Goal: Task Accomplishment & Management: Complete application form

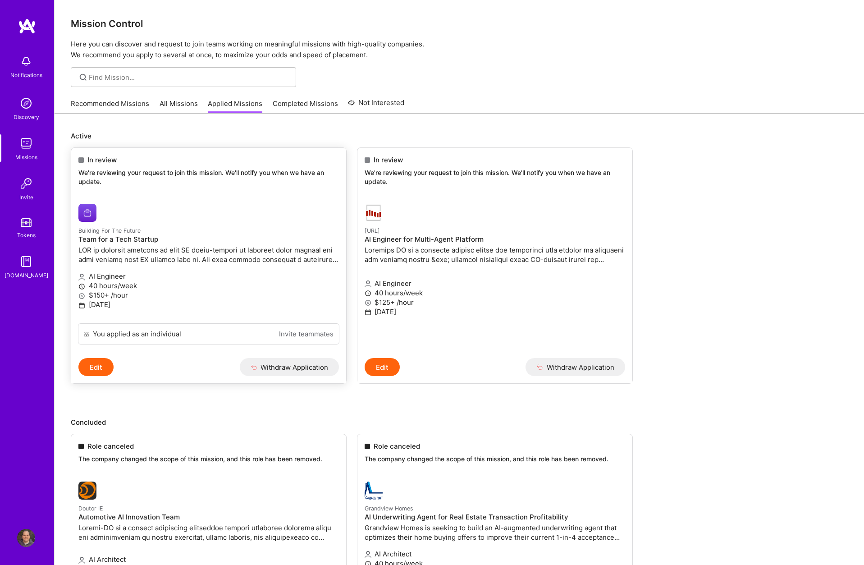
click at [241, 198] on link "Building For The Future Team for a Tech Startup AI Engineer 40 hours/week $150+…" at bounding box center [208, 259] width 275 height 127
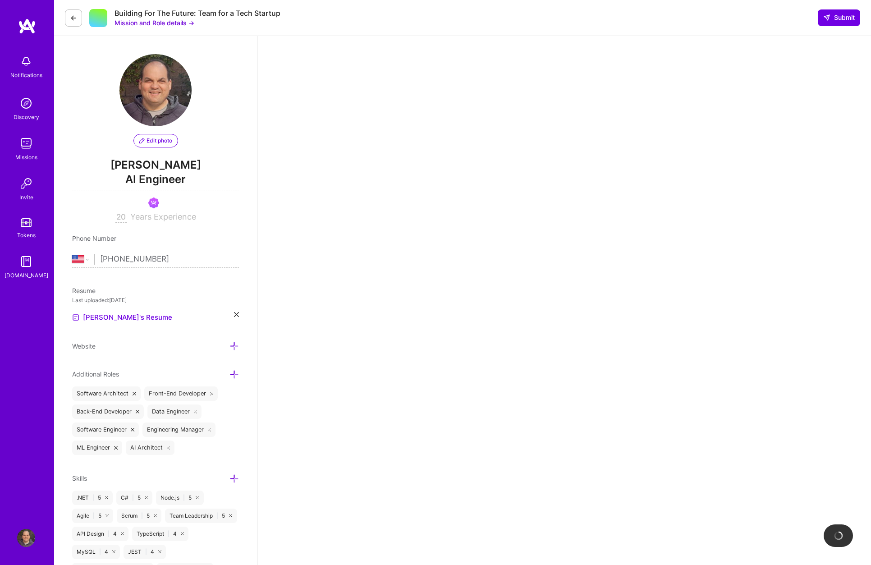
click at [14, 146] on link "Missions" at bounding box center [26, 147] width 56 height 27
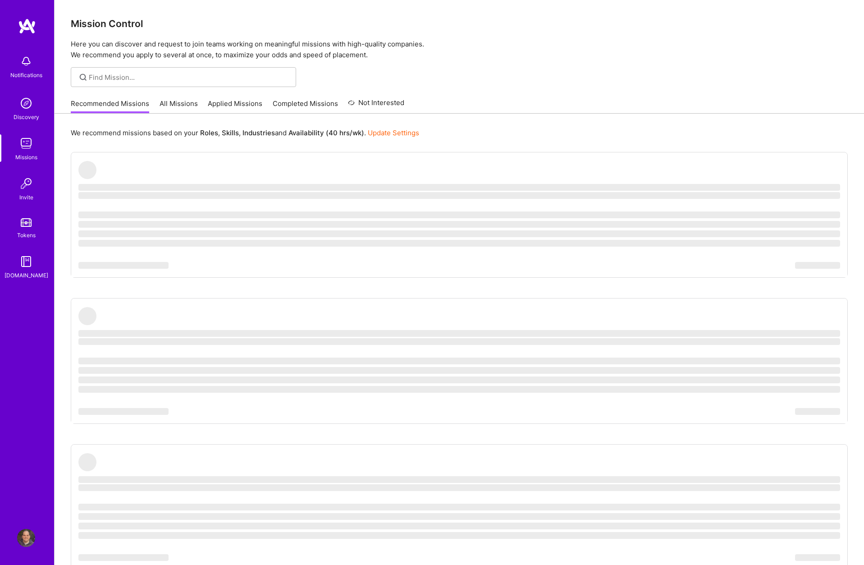
click at [169, 105] on link "All Missions" at bounding box center [179, 106] width 38 height 15
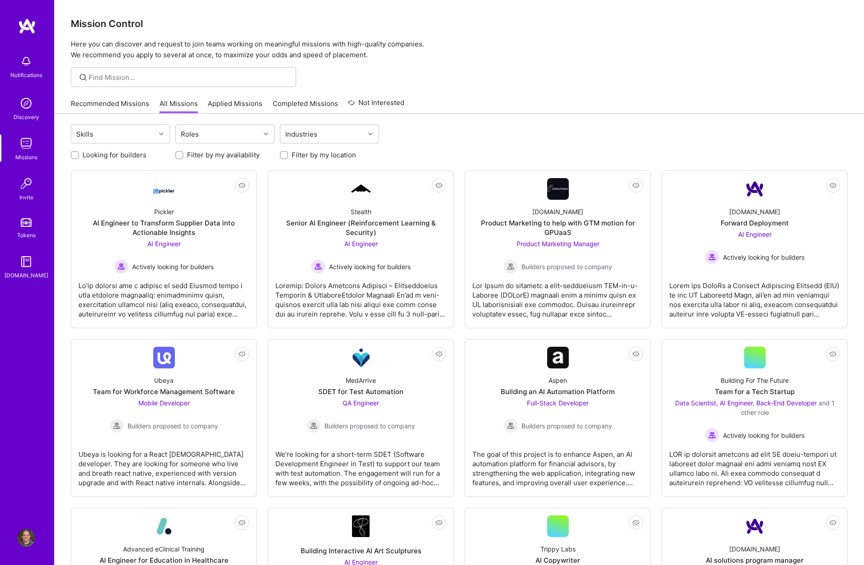
click at [134, 151] on label "Looking for builders" at bounding box center [114, 154] width 64 height 9
click at [79, 152] on input "Looking for builders" at bounding box center [76, 155] width 6 height 6
checkbox input "true"
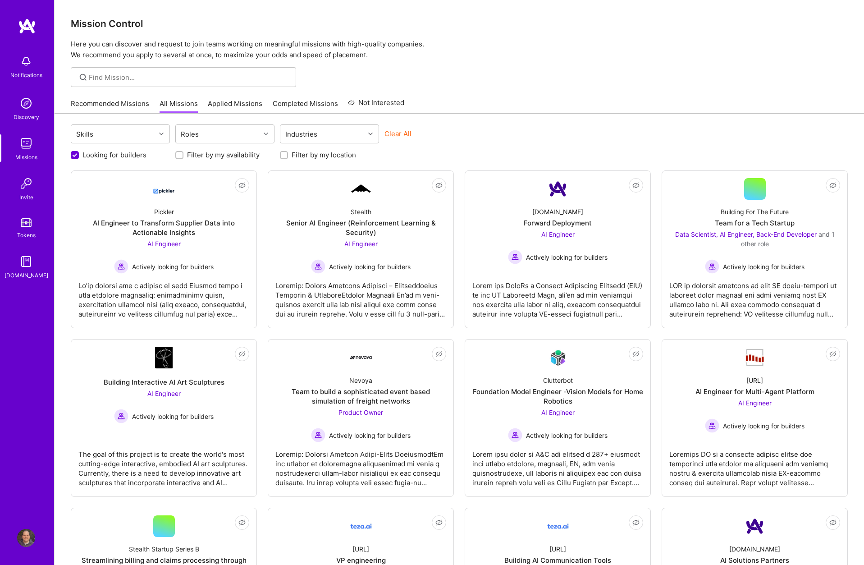
click at [187, 156] on label "Filter by my availability" at bounding box center [223, 154] width 73 height 9
click at [183, 156] on input "Filter by my availability" at bounding box center [180, 155] width 6 height 6
checkbox input "true"
click at [308, 158] on label "Filter by my location" at bounding box center [324, 154] width 64 height 9
click at [288, 158] on input "Filter by my location" at bounding box center [285, 155] width 6 height 6
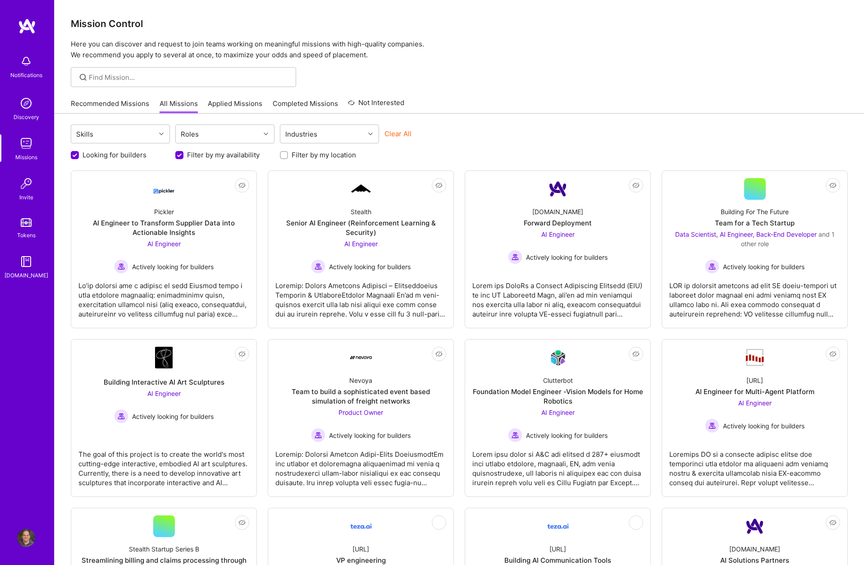
checkbox input "true"
click at [141, 139] on div "Skills" at bounding box center [113, 134] width 84 height 18
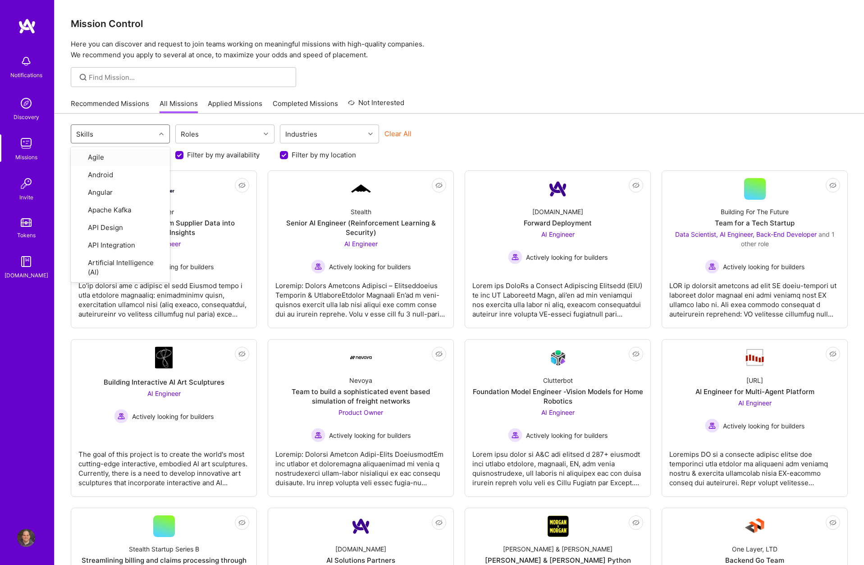
click at [141, 139] on div "Skills" at bounding box center [113, 134] width 84 height 18
click at [215, 134] on div "Roles" at bounding box center [218, 134] width 84 height 18
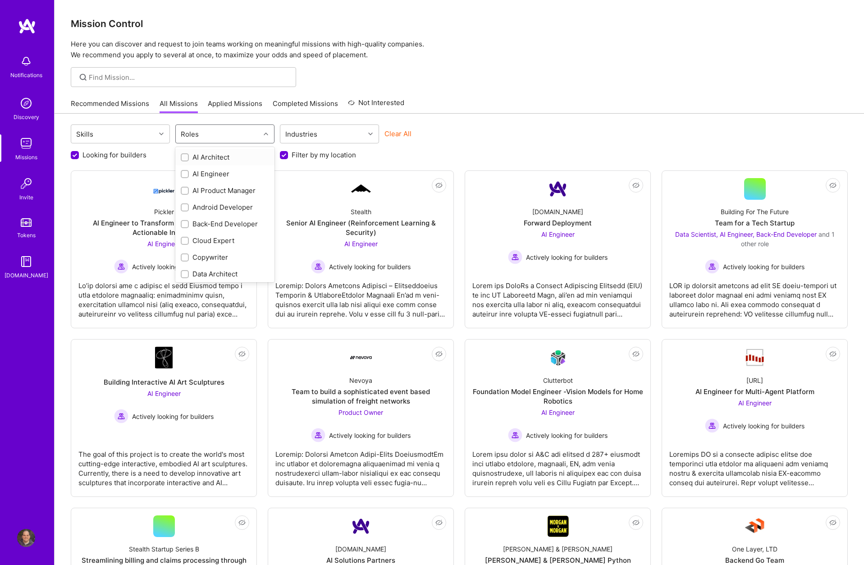
click at [181, 157] on div at bounding box center [185, 157] width 8 height 8
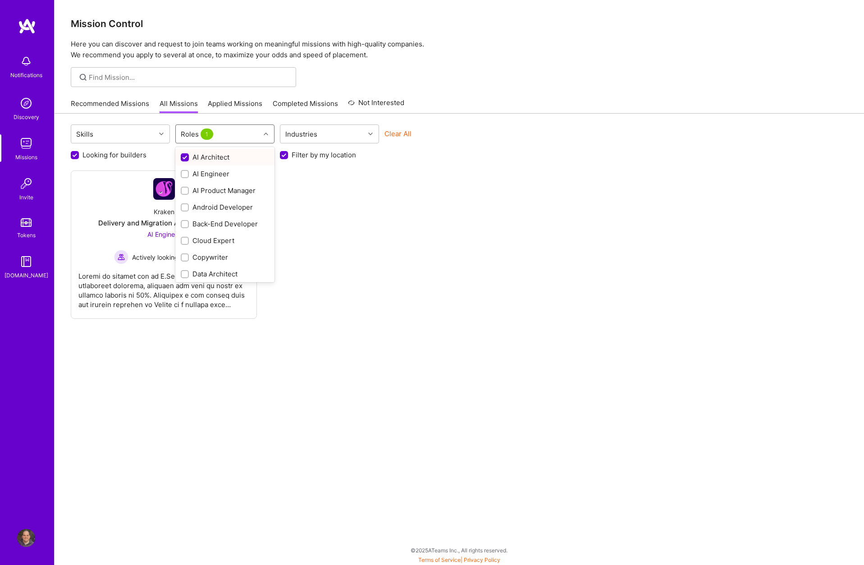
click at [237, 135] on div "Roles 1" at bounding box center [218, 134] width 84 height 18
click at [189, 173] on div "AI Engineer" at bounding box center [225, 173] width 88 height 9
checkbox input "true"
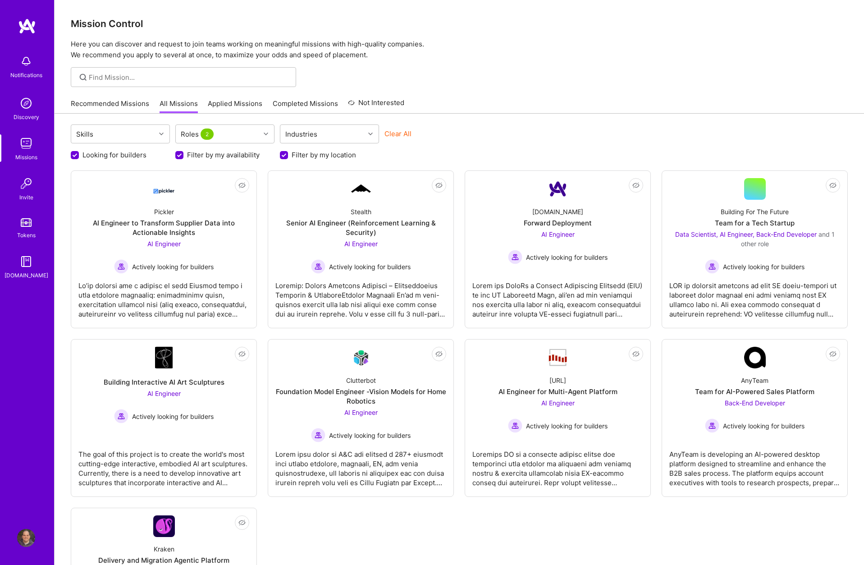
click at [539, 106] on div "Recommended Missions All Missions Applied Missions Completed Missions Not Inter…" at bounding box center [459, 103] width 777 height 19
click at [128, 158] on label "Looking for builders" at bounding box center [114, 154] width 64 height 9
click at [80, 158] on input "Looking for builders" at bounding box center [76, 155] width 8 height 8
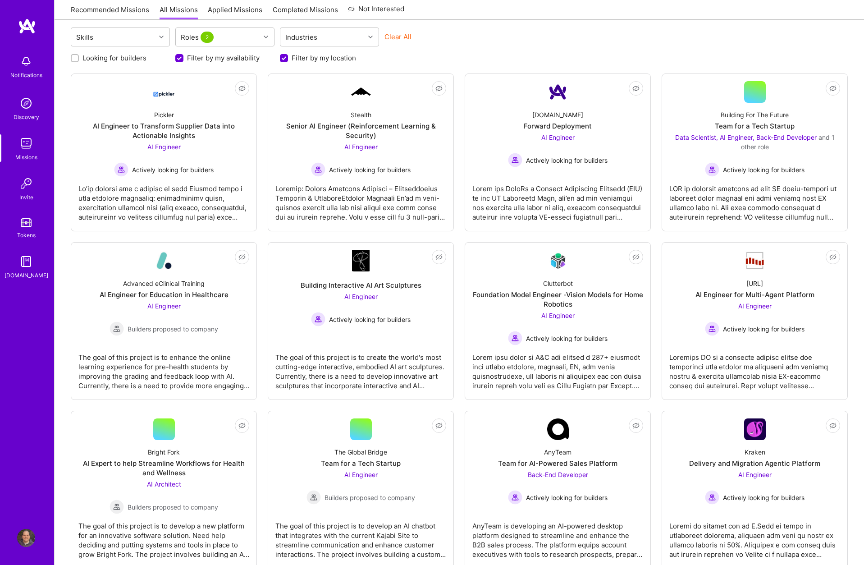
scroll to position [92, 0]
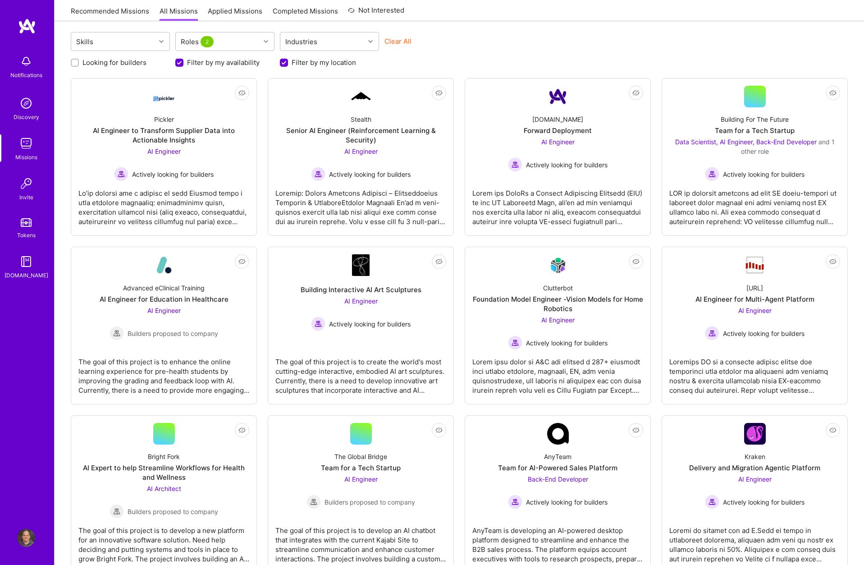
click at [117, 65] on label "Looking for builders" at bounding box center [114, 62] width 64 height 9
click at [79, 65] on input "Looking for builders" at bounding box center [76, 62] width 6 height 6
checkbox input "true"
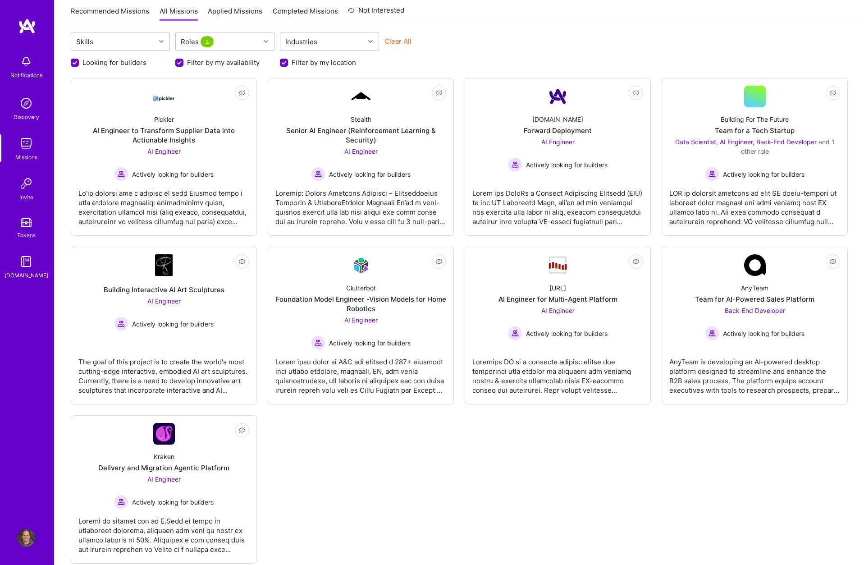
scroll to position [0, 0]
click at [607, 49] on div "Skills Roles 2 Industries Clear All" at bounding box center [459, 42] width 777 height 21
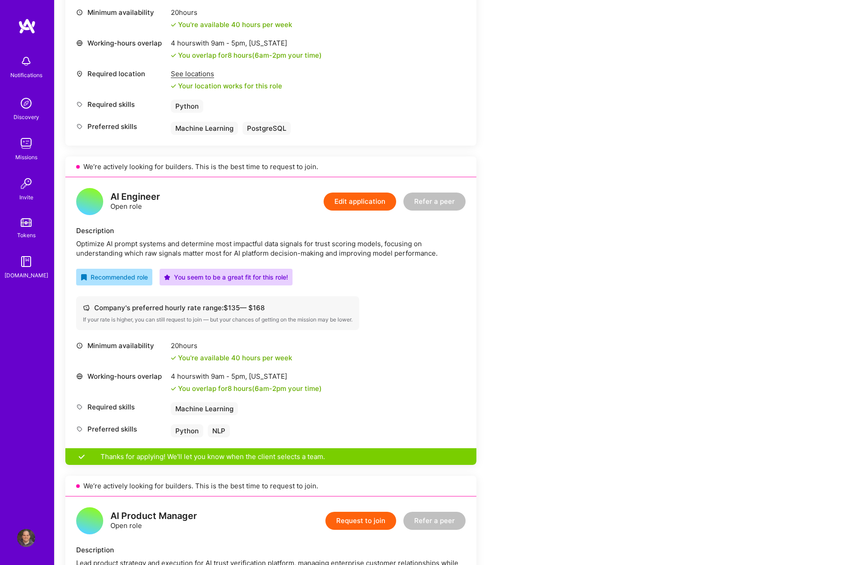
scroll to position [388, 0]
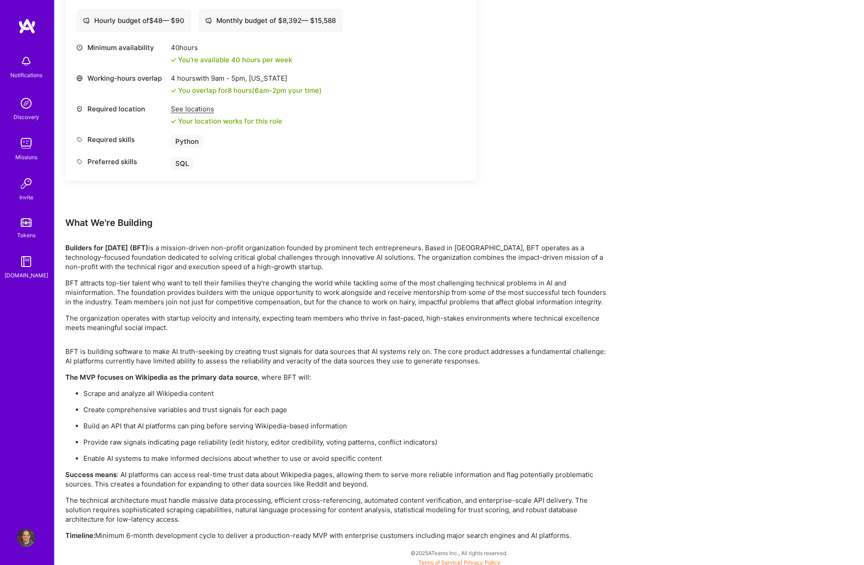
scroll to position [1337, 0]
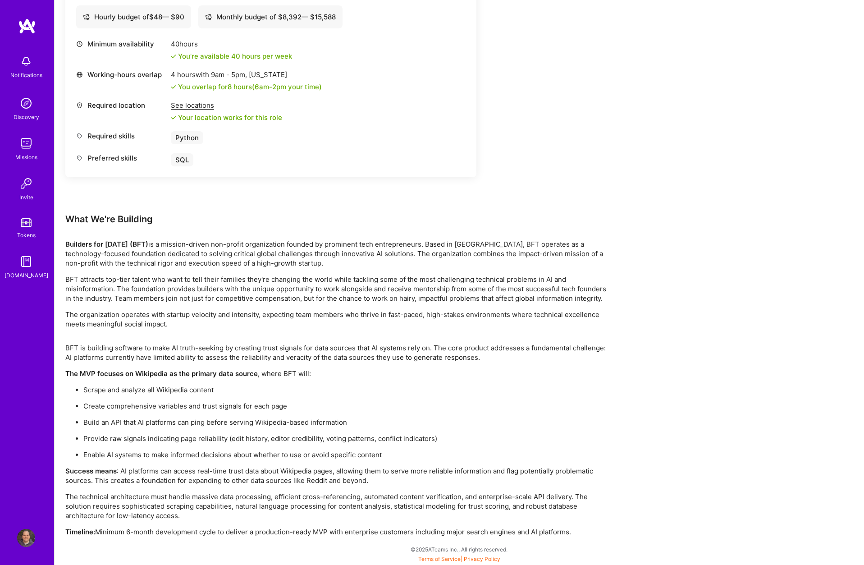
click at [101, 404] on p "Create comprehensive variables and trust signals for each page" at bounding box center [344, 405] width 523 height 9
drag, startPoint x: 101, startPoint y: 404, endPoint x: 270, endPoint y: 404, distance: 168.5
click at [270, 404] on p "Create comprehensive variables and trust signals for each page" at bounding box center [344, 405] width 523 height 9
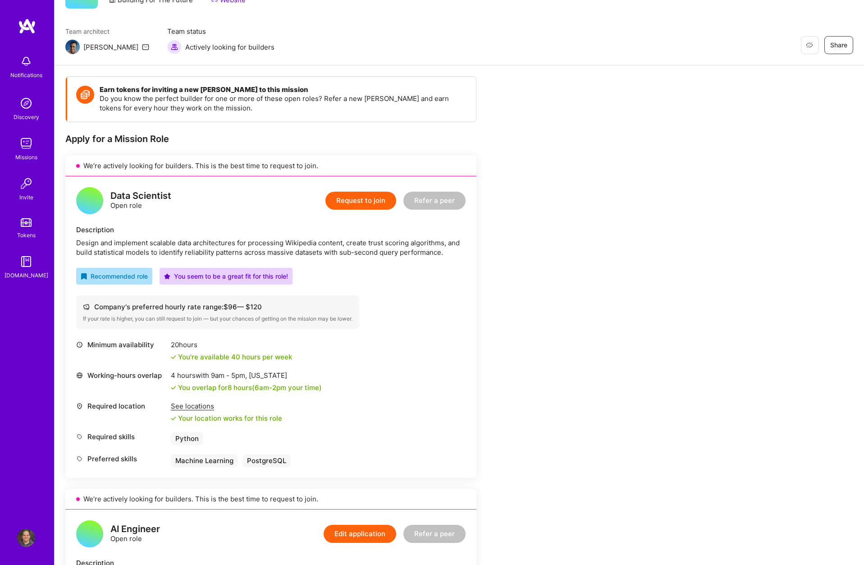
scroll to position [0, 0]
